Goal: Navigation & Orientation: Understand site structure

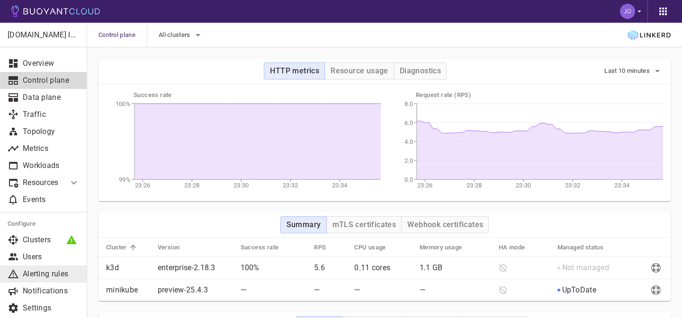
click at [42, 270] on p "Alerting rules" at bounding box center [51, 273] width 57 height 9
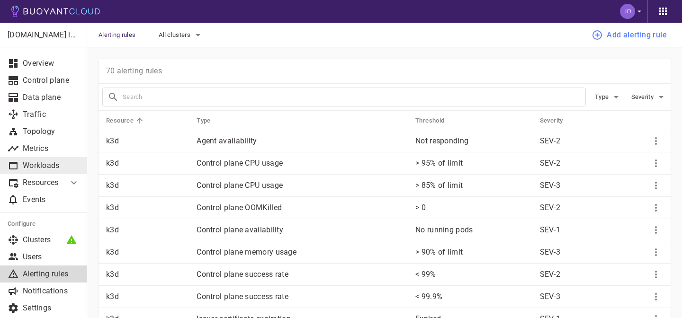
click at [50, 167] on p "Workloads" at bounding box center [51, 165] width 57 height 9
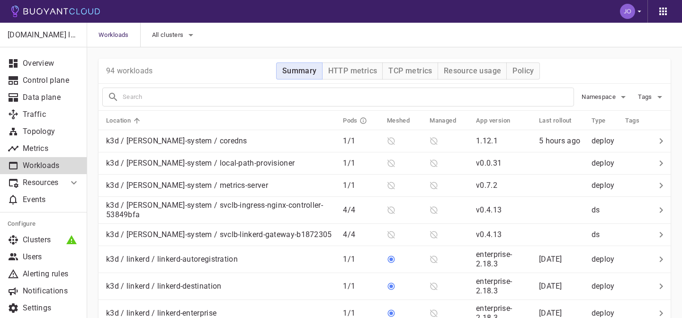
click at [44, 182] on p "Resources" at bounding box center [42, 182] width 38 height 9
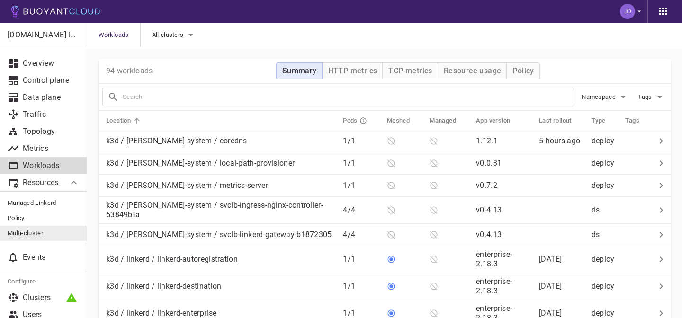
click at [47, 233] on span "Multi-cluster" at bounding box center [44, 234] width 72 height 8
